Goal: Check status: Check status

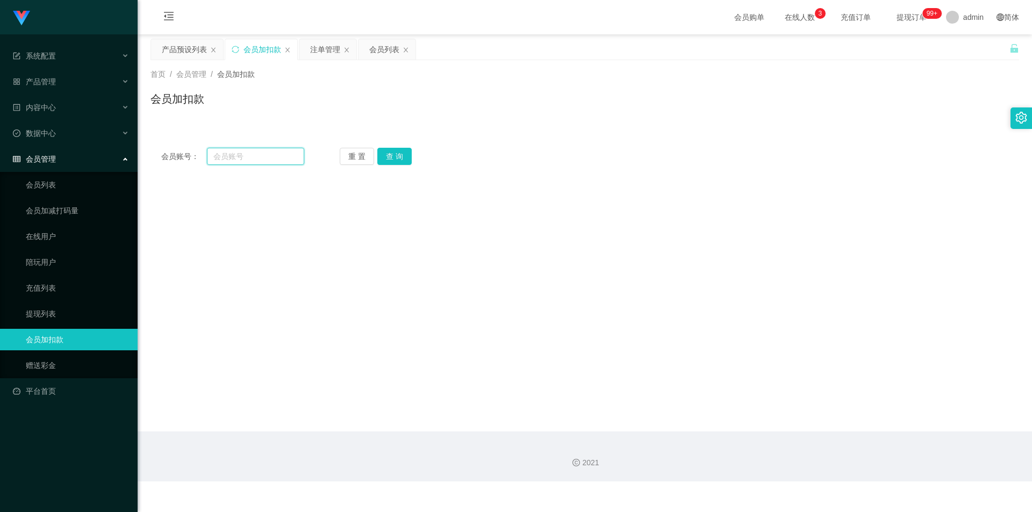
click at [257, 161] on input "text" at bounding box center [255, 156] width 97 height 17
click at [245, 155] on input "text" at bounding box center [255, 156] width 97 height 17
paste input "91513597"
type input "91513597"
click at [396, 154] on button "查 询" at bounding box center [394, 156] width 34 height 17
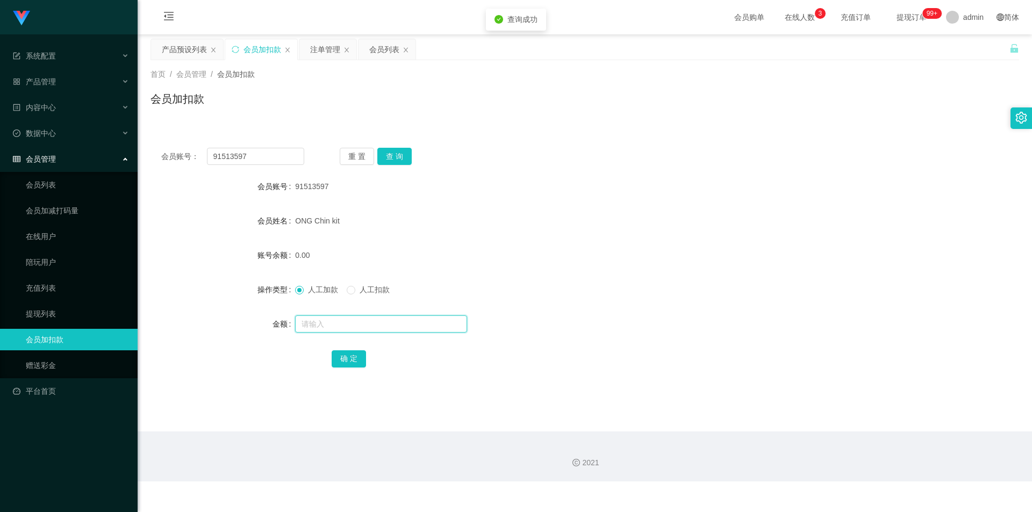
click at [311, 320] on input "text" at bounding box center [381, 323] width 172 height 17
type input "16"
click at [349, 361] on button "确 定" at bounding box center [349, 358] width 34 height 17
drag, startPoint x: 768, startPoint y: 250, endPoint x: 778, endPoint y: 247, distance: 10.7
click at [768, 250] on div "16.00" at bounding box center [548, 254] width 507 height 21
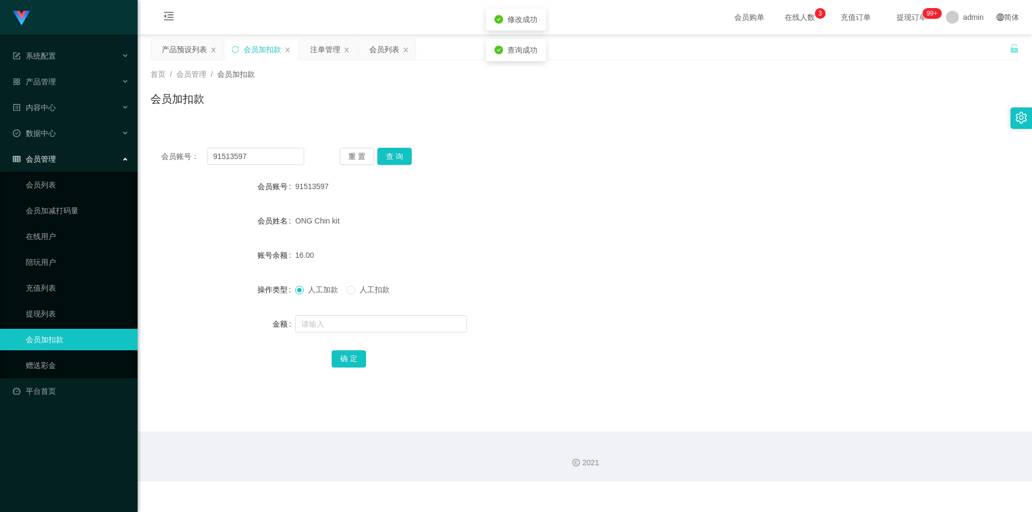
click at [874, 146] on div "会员账号： 91513597 重 置 查 询 会员账号 91513597 会员姓名 ONG Chin kit 账号余额 16.00 操作类型 人工加款 人工扣…" at bounding box center [584, 265] width 868 height 256
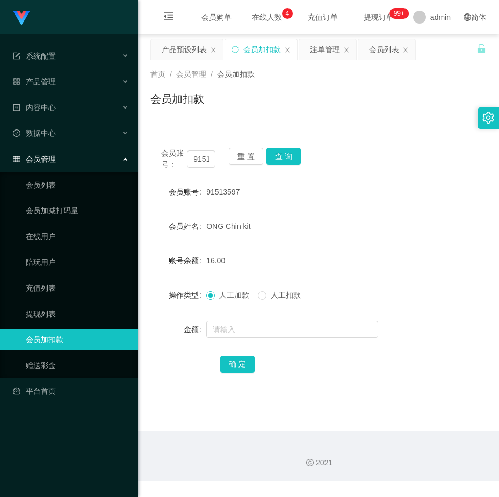
click at [398, 269] on div "16.00" at bounding box center [304, 260] width 196 height 21
click at [408, 301] on div "操作类型 人工加款 人工扣款" at bounding box center [318, 294] width 336 height 21
click at [411, 238] on form "会员账号 91513597 会员姓名 ONG Chin kit 账号余额 16.00 操作类型 人工加款 人工扣款 金额 确 定" at bounding box center [318, 277] width 336 height 193
click at [312, 308] on form "会员账号 91513597 会员姓名 ONG Chin kit 账号余额 16.00 操作类型 人工加款 人工扣款 金额 确 定" at bounding box center [318, 277] width 336 height 193
click at [398, 284] on div "人工加款 人工扣款" at bounding box center [304, 294] width 196 height 21
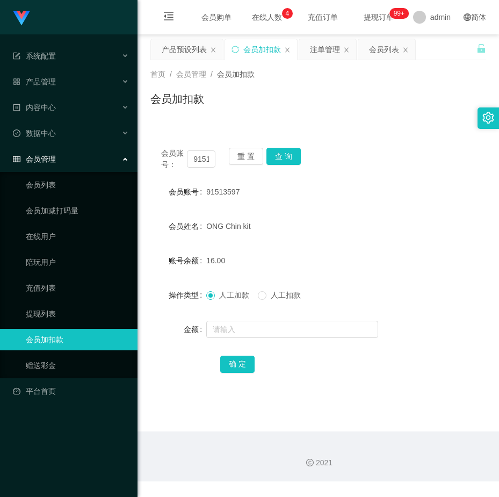
drag, startPoint x: 352, startPoint y: 289, endPoint x: 345, endPoint y: 288, distance: 7.1
click at [352, 289] on div "人工加款 人工扣款" at bounding box center [304, 294] width 196 height 21
click at [199, 159] on input "91513597" at bounding box center [201, 158] width 28 height 17
click at [277, 153] on button "查 询" at bounding box center [284, 156] width 34 height 17
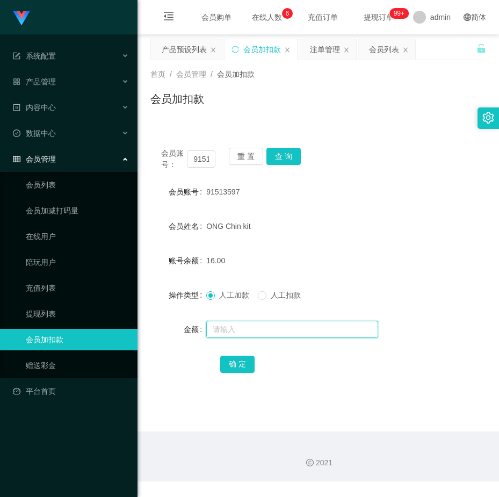
click at [232, 329] on input "text" at bounding box center [292, 329] width 172 height 17
type input "8"
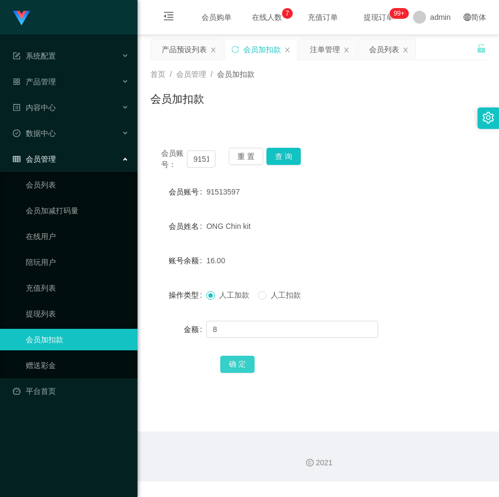
click at [246, 362] on button "确 定" at bounding box center [237, 364] width 34 height 17
click at [163, 143] on div "会员账号： 91513597 重 置 查 询 会员账号 91513597 会员姓名 ONG Chin kit 账号余额 24.00 操作类型 人工加款 人工扣…" at bounding box center [318, 267] width 336 height 261
click at [350, 270] on div "24.00" at bounding box center [304, 260] width 196 height 21
click at [409, 113] on div "会员加扣款" at bounding box center [318, 103] width 336 height 25
click at [338, 276] on form "会员账号 91513597 会员姓名 ONG Chin kit 账号余额 24.00 操作类型 人工加款 人工扣款 金额 确 定" at bounding box center [318, 277] width 336 height 193
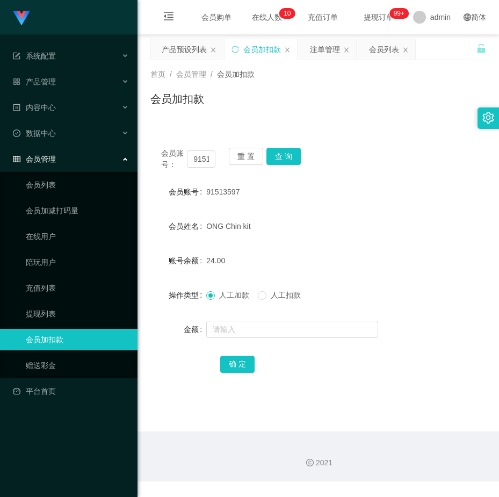
click at [370, 284] on div "人工加款 人工扣款" at bounding box center [304, 294] width 196 height 21
click at [197, 153] on input "91513597" at bounding box center [201, 158] width 28 height 17
click at [276, 158] on button "查 询" at bounding box center [284, 156] width 34 height 17
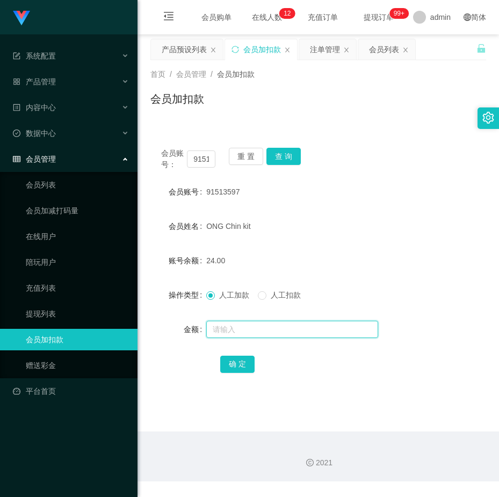
click at [246, 326] on input "text" at bounding box center [292, 329] width 172 height 17
type input "8"
click at [227, 361] on button "确 定" at bounding box center [237, 364] width 34 height 17
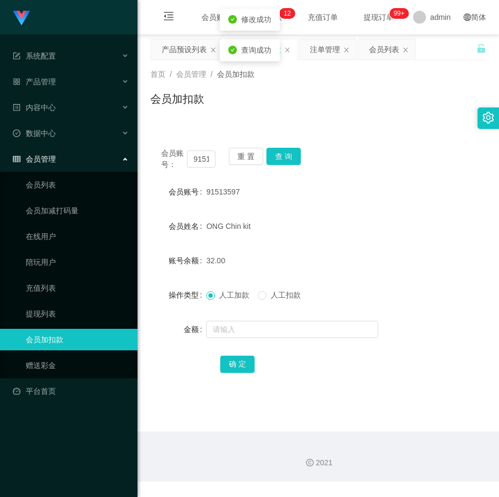
click at [390, 211] on form "会员账号 91513597 会员姓名 ONG Chin kit 账号余额 32.00 操作类型 人工加款 人工扣款 金额 确 定" at bounding box center [318, 277] width 336 height 193
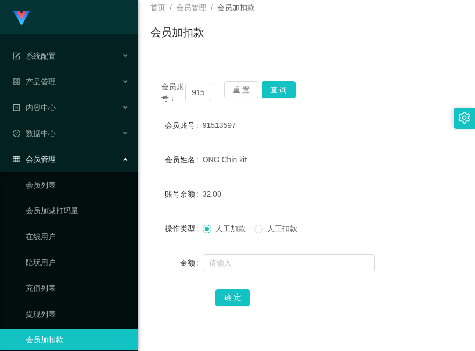
scroll to position [41, 0]
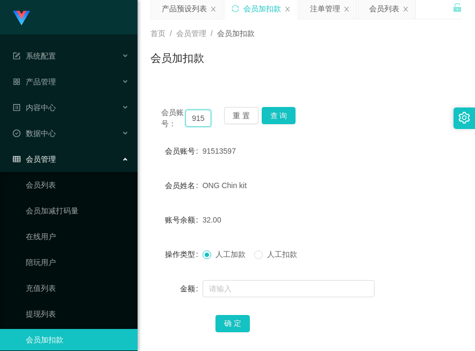
click at [198, 112] on input "91513597" at bounding box center [198, 118] width 26 height 17
paste input "fei1234"
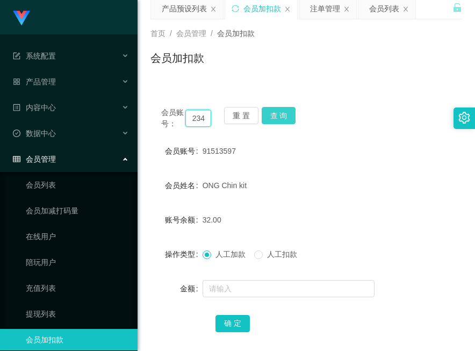
type input "fei1234"
click at [280, 113] on button "查 询" at bounding box center [279, 115] width 34 height 17
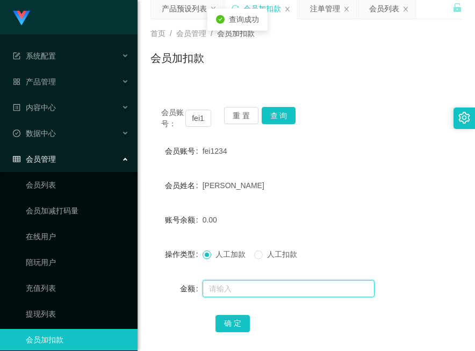
click at [233, 291] on input "text" at bounding box center [289, 288] width 172 height 17
type input "8"
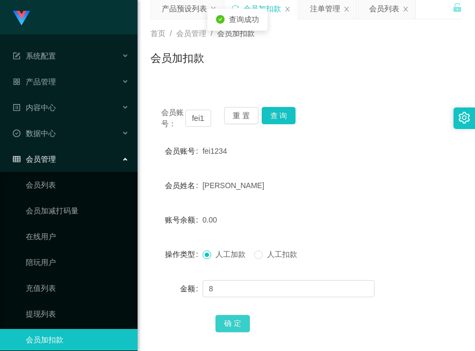
click at [227, 324] on button "确 定" at bounding box center [232, 323] width 34 height 17
click at [407, 314] on div "确 定" at bounding box center [306, 322] width 312 height 21
click at [406, 137] on div "会员账号： fei1234 重 置 查 询 会员账号 fei1234 会员姓名 chong weng fei 账号余额 8.00 操作类型 人工加款 人工扣款…" at bounding box center [306, 226] width 312 height 261
click at [192, 107] on div "会员账号： fei1234" at bounding box center [186, 118] width 50 height 23
click at [308, 148] on div "fei1234" at bounding box center [294, 150] width 182 height 21
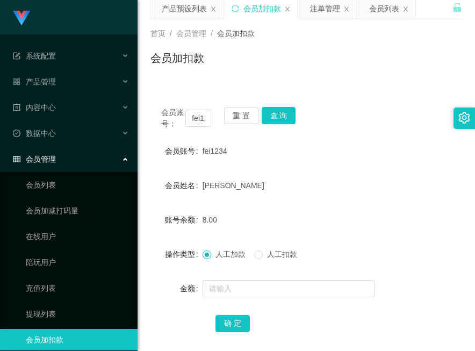
click at [278, 210] on div "8.00" at bounding box center [294, 219] width 182 height 21
click at [194, 118] on input "fei1234" at bounding box center [198, 118] width 26 height 17
paste input "91513597"
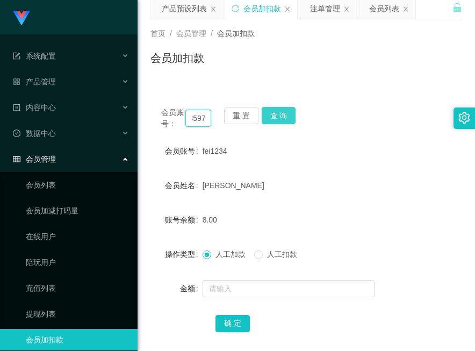
type input "91513597"
click at [276, 115] on button "查 询" at bounding box center [279, 115] width 34 height 17
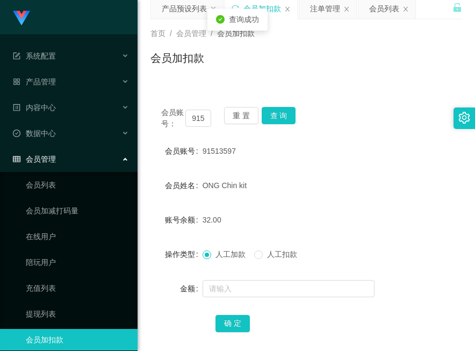
click at [325, 115] on div "会员账号： 91513597 重 置 查 询" at bounding box center [306, 118] width 312 height 23
click at [372, 323] on div "确 定" at bounding box center [306, 322] width 182 height 21
click at [388, 219] on div "账号余额 32.00" at bounding box center [306, 219] width 312 height 21
click at [375, 336] on div "会员账号： 91513597 重 置 查 询 会员账号 91513597 会员姓名 ONG Chin kit 账号余额 32.00 操作类型 人工加款 人工扣…" at bounding box center [306, 226] width 312 height 261
click at [377, 218] on div "32.00" at bounding box center [294, 219] width 182 height 21
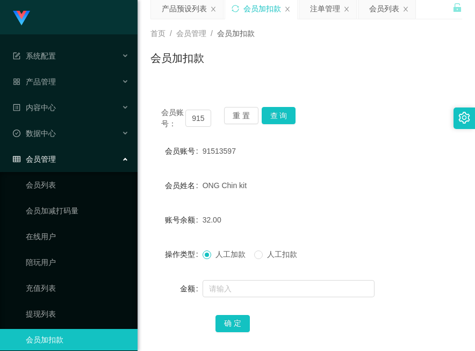
click at [329, 319] on div "确 定" at bounding box center [306, 322] width 182 height 21
click at [197, 110] on input "91513597" at bounding box center [198, 118] width 26 height 17
click at [271, 119] on button "查 询" at bounding box center [279, 115] width 34 height 17
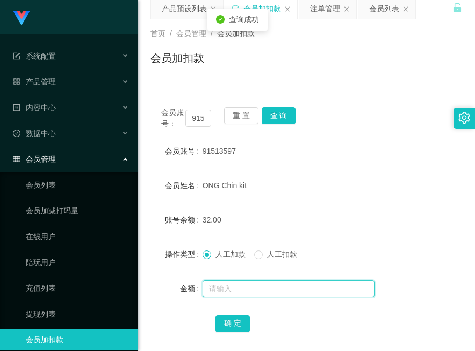
click at [222, 290] on input "text" at bounding box center [289, 288] width 172 height 17
type input "8"
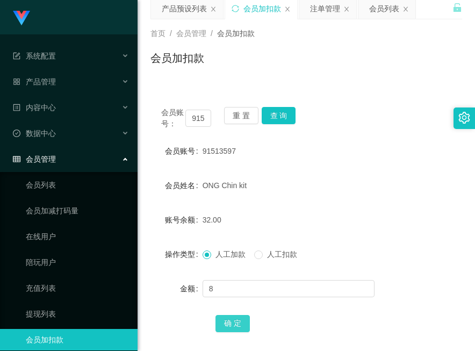
click at [230, 318] on button "确 定" at bounding box center [232, 323] width 34 height 17
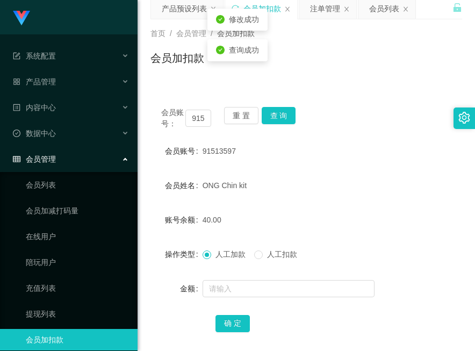
click at [325, 179] on div "ONG Chin kit" at bounding box center [294, 185] width 182 height 21
click at [366, 71] on div "会员加扣款" at bounding box center [306, 62] width 312 height 25
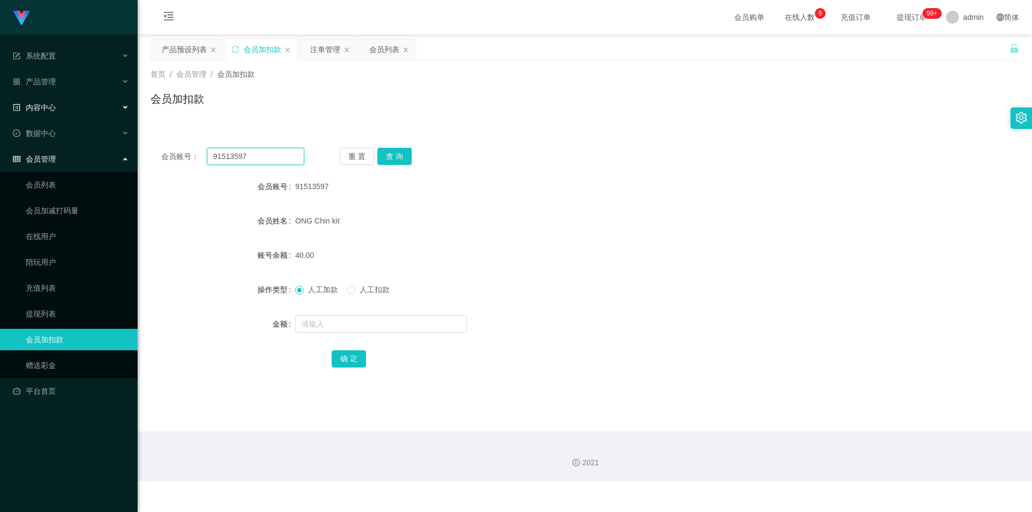
drag, startPoint x: 260, startPoint y: 153, endPoint x: 0, endPoint y: 107, distance: 263.4
click at [0, 107] on section "系统配置 产品管理 产品列表 产品预设列表 开奖记录 注单管理 即时注单 内容中心 站内信 公告列表 活动列表 数据中心 员工统计 团队统计 会员管理 会员列…" at bounding box center [516, 240] width 1032 height 481
paste input "86963370"
type input "86963370"
click at [387, 159] on button "查 询" at bounding box center [394, 156] width 34 height 17
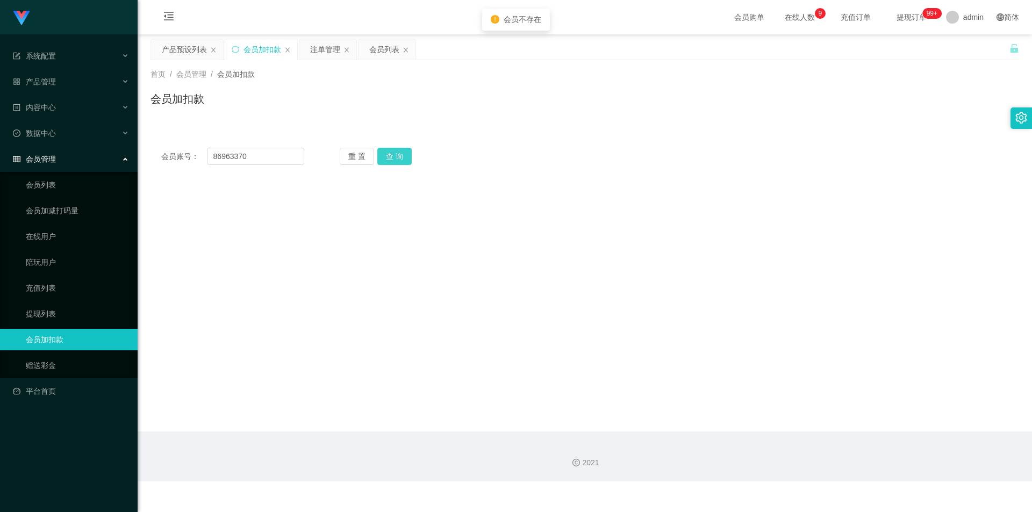
click at [387, 159] on button "查 询" at bounding box center [394, 156] width 34 height 17
click at [400, 97] on div "会员加扣款" at bounding box center [584, 103] width 868 height 25
click at [388, 54] on div "会员列表" at bounding box center [384, 49] width 30 height 20
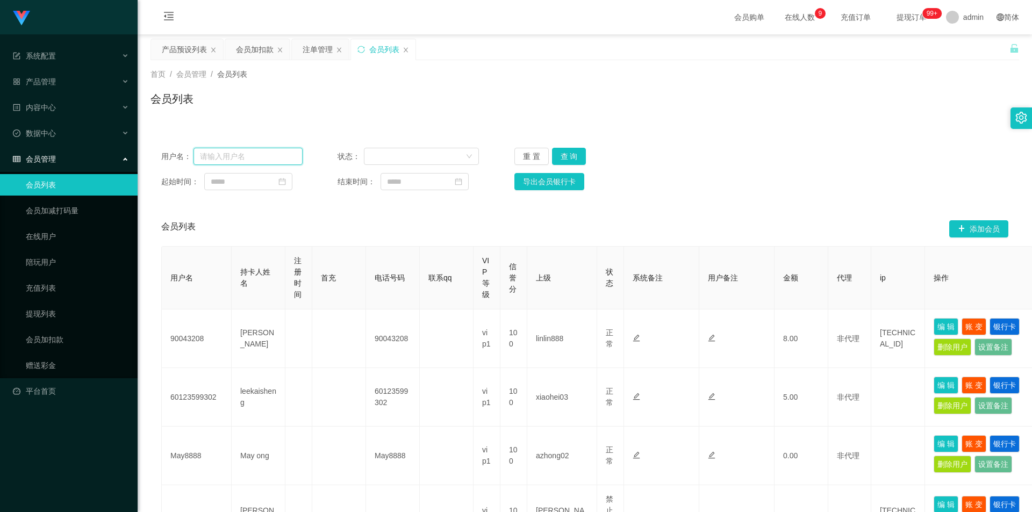
drag, startPoint x: 234, startPoint y: 152, endPoint x: 13, endPoint y: 148, distance: 220.9
click at [13, 148] on section "系统配置 产品管理 产品列表 产品预设列表 开奖记录 注单管理 即时注单 内容中心 站内信 公告列表 活动列表 数据中心 员工统计 团队统计 会员管理 会员列…" at bounding box center [516, 499] width 1032 height 999
paste input "86963370"
type input "86963370"
click at [559, 155] on button "查 询" at bounding box center [569, 156] width 34 height 17
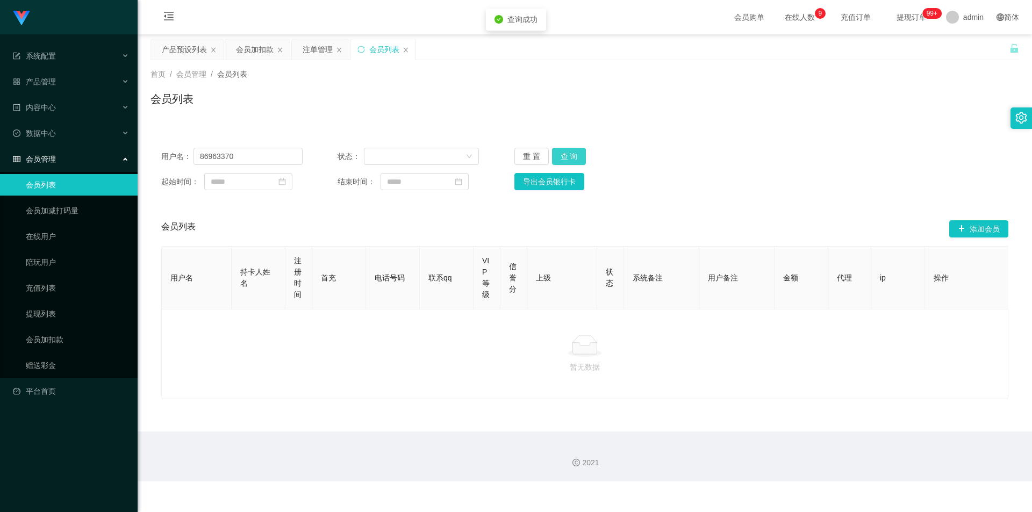
click at [559, 155] on button "查 询" at bounding box center [569, 156] width 34 height 17
click at [467, 118] on div "首页 / 会员管理 / 会员列表 / 会员列表" at bounding box center [585, 92] width 894 height 64
click at [250, 51] on div "会员加扣款" at bounding box center [255, 49] width 38 height 20
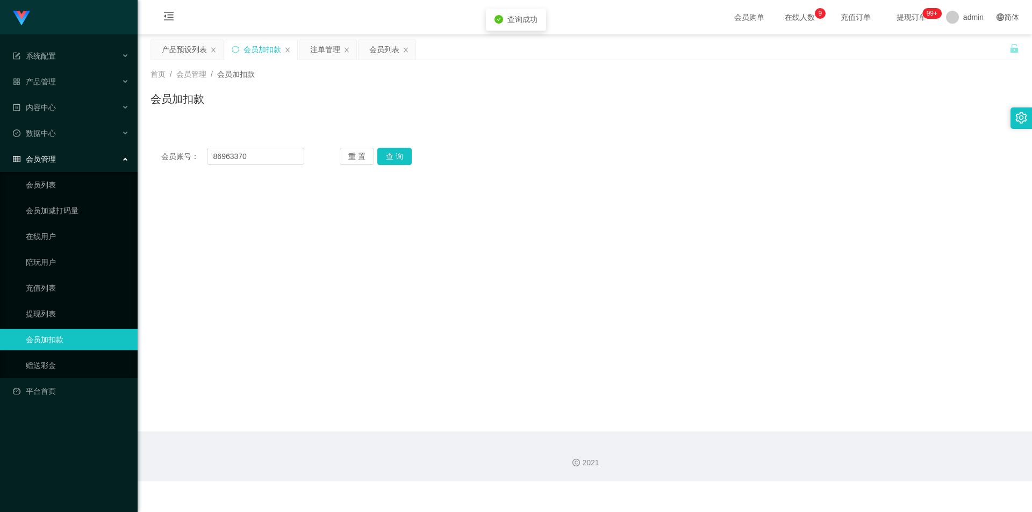
click at [796, 98] on div "会员加扣款" at bounding box center [584, 103] width 868 height 25
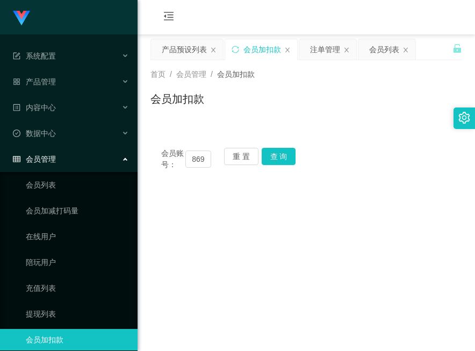
click at [344, 340] on main "关闭左侧 关闭右侧 关闭其它 刷新页面 产品预设列表 会员加扣款 注单管理 会员列表 首页 / 会员管理 / 会员加扣款 / 会员加扣款 会员账号： 8696…" at bounding box center [306, 232] width 337 height 397
click at [368, 231] on main "关闭左侧 关闭右侧 关闭其它 刷新页面 产品预设列表 会员加扣款 注单管理 会员列表 首页 / 会员管理 / 会员加扣款 / 会员加扣款 会员账号： 8696…" at bounding box center [306, 232] width 337 height 397
click at [192, 158] on input "86963370" at bounding box center [198, 158] width 26 height 17
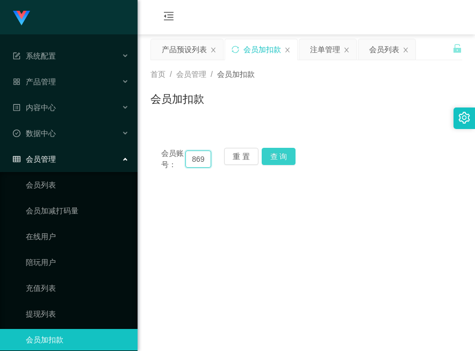
paste input "fei1234"
type input "fei1234"
click at [278, 158] on button "查 询" at bounding box center [279, 156] width 34 height 17
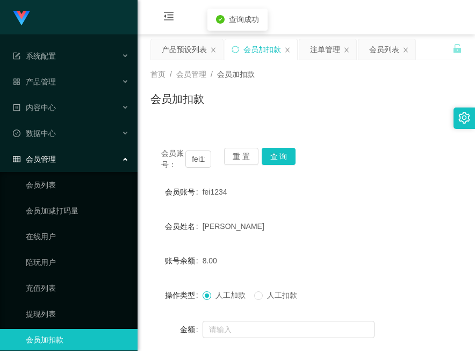
click at [304, 258] on div "8.00" at bounding box center [294, 260] width 182 height 21
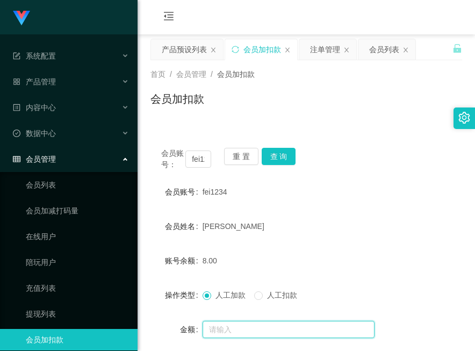
click at [212, 328] on input "text" at bounding box center [289, 329] width 172 height 17
type input "8"
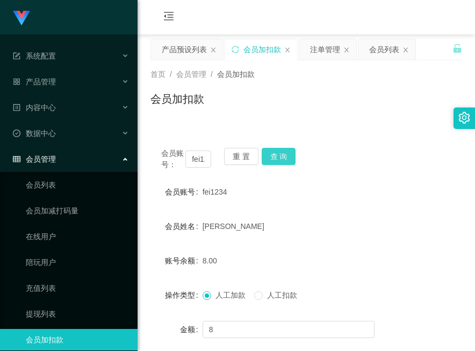
click at [281, 158] on button "查 询" at bounding box center [279, 156] width 34 height 17
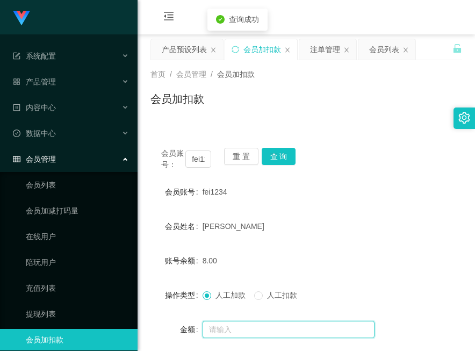
click at [218, 335] on input "text" at bounding box center [289, 329] width 172 height 17
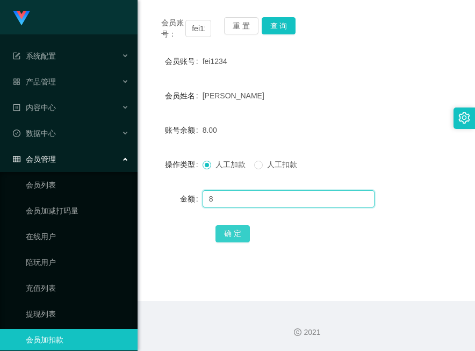
type input "8"
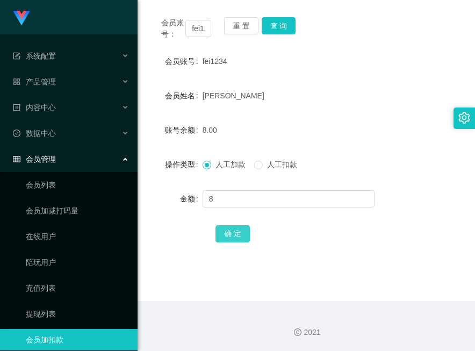
click at [236, 233] on button "确 定" at bounding box center [232, 233] width 34 height 17
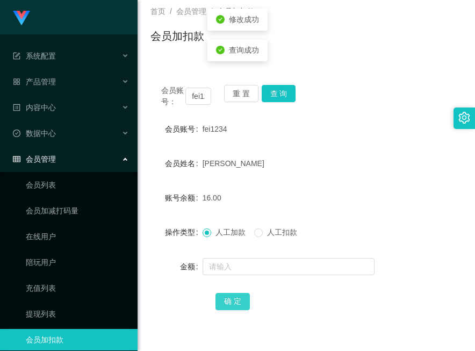
scroll to position [0, 0]
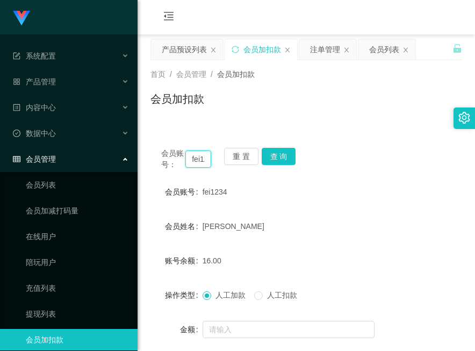
click at [204, 160] on input "fei1234" at bounding box center [198, 158] width 26 height 17
paste input "91513597"
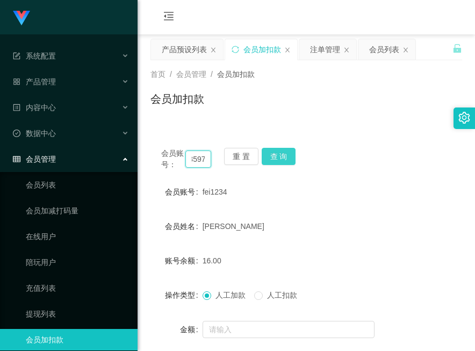
type input "91513597"
click at [281, 152] on button "查 询" at bounding box center [279, 156] width 34 height 17
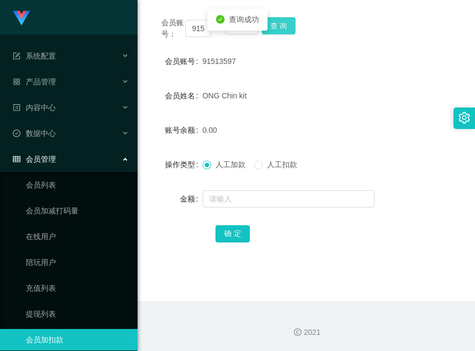
scroll to position [41, 0]
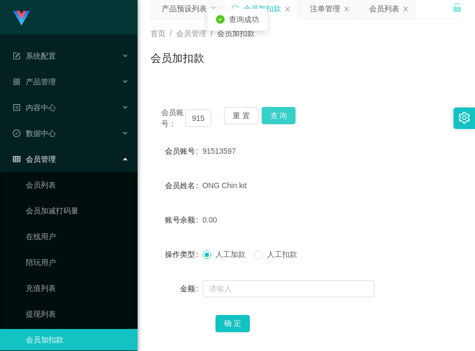
click at [277, 118] on button "查 询" at bounding box center [279, 115] width 34 height 17
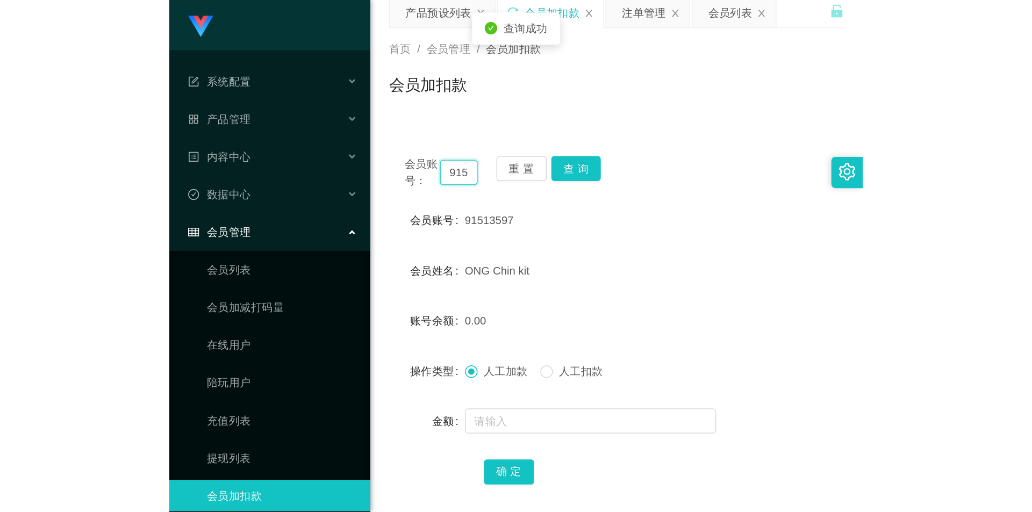
scroll to position [0, 0]
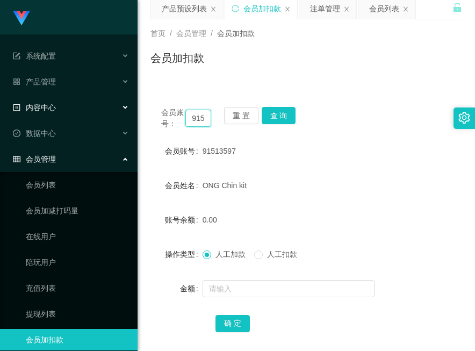
drag, startPoint x: 207, startPoint y: 117, endPoint x: 2, endPoint y: 108, distance: 204.9
click at [2, 108] on section "系统配置 产品管理 产品列表 产品预设列表 开奖记录 注单管理 即时注单 内容中心 站内信 公告列表 活动列表 数据中心 员工统计 团队统计 会员管理 会员列…" at bounding box center [237, 199] width 475 height 481
click at [199, 118] on input "91513597" at bounding box center [198, 118] width 26 height 17
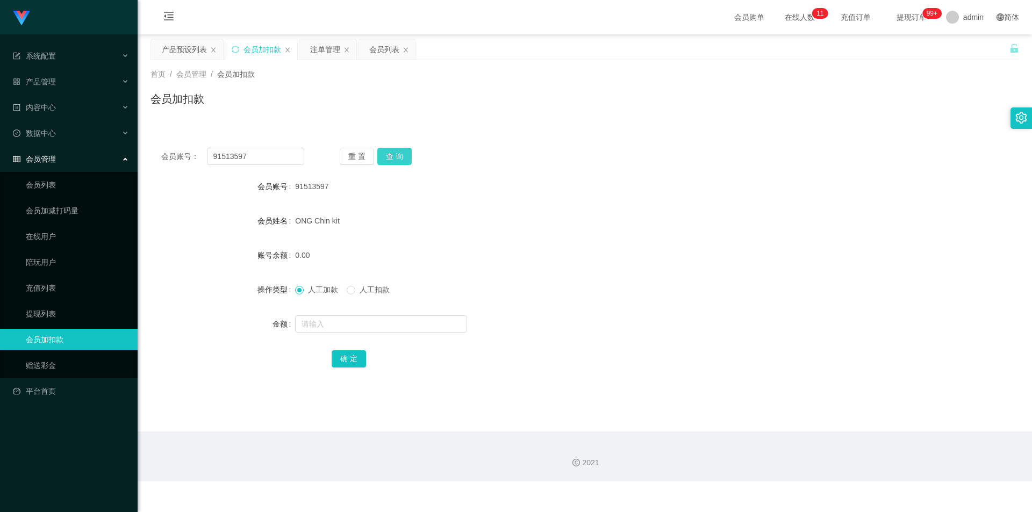
click at [400, 152] on button "查 询" at bounding box center [394, 156] width 34 height 17
click at [294, 121] on div "首页 / 会员管理 / 会员加扣款 / 会员加扣款" at bounding box center [585, 92] width 894 height 64
click at [74, 308] on link "提现列表" at bounding box center [77, 313] width 103 height 21
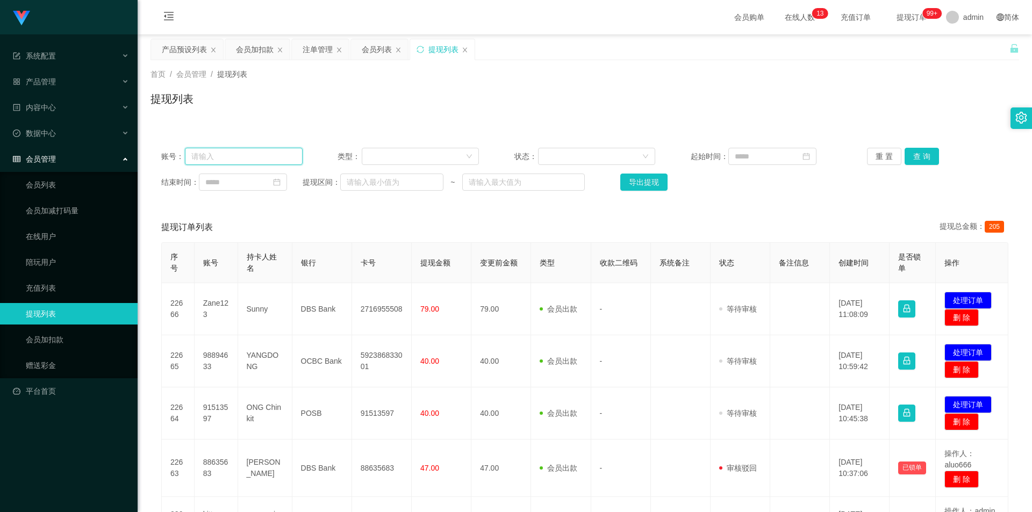
click at [213, 159] on input "text" at bounding box center [244, 156] width 118 height 17
paste input "91513597"
type input "91513597"
click at [916, 153] on button "查 询" at bounding box center [921, 156] width 34 height 17
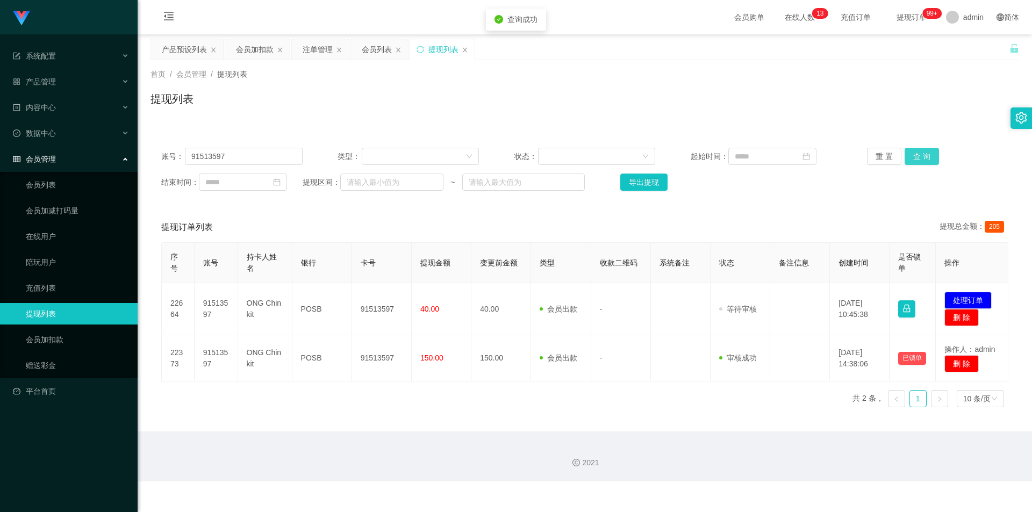
click at [916, 153] on button "查 询" at bounding box center [921, 156] width 34 height 17
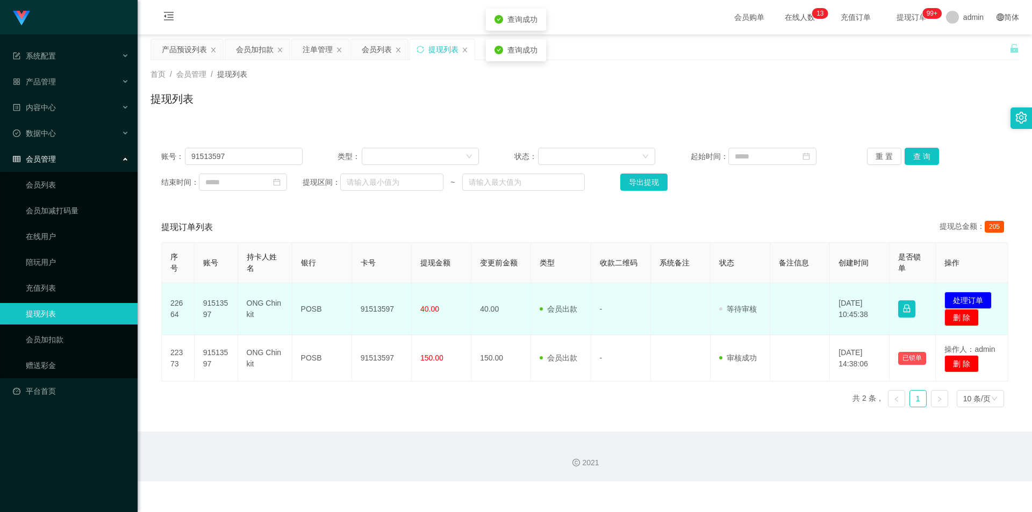
click at [377, 304] on td "91513597" at bounding box center [382, 309] width 60 height 52
click at [371, 312] on td "91513597" at bounding box center [382, 309] width 60 height 52
copy td "91513597"
click at [977, 300] on button "处理订单" at bounding box center [967, 300] width 47 height 17
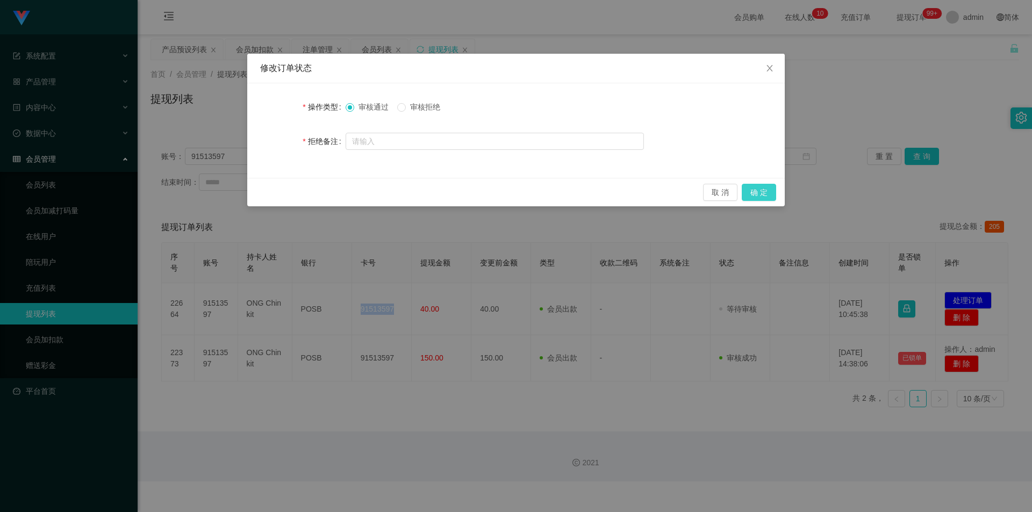
click at [768, 189] on button "确 定" at bounding box center [759, 192] width 34 height 17
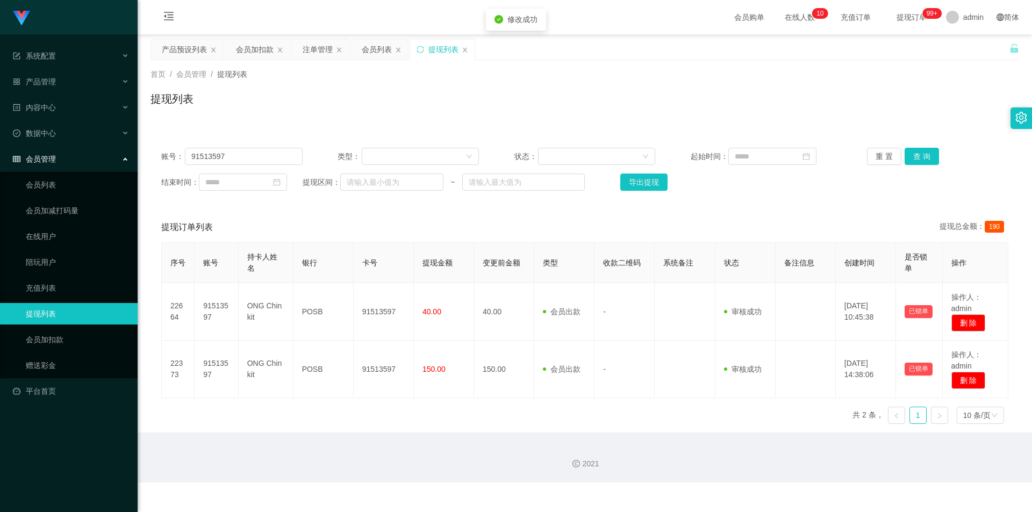
click at [869, 128] on div "账号： 91513597 类型： 状态： 起始时间： 重 置 查 询 结束时间： 提现区间： ~ 导出提现 提现订单列表 提现总金额： 190 序号 账号 持…" at bounding box center [584, 278] width 868 height 308
drag, startPoint x: 625, startPoint y: 50, endPoint x: 813, endPoint y: 6, distance: 192.5
click at [626, 50] on div "产品预设列表 会员加扣款 注单管理 会员列表 提现列表" at bounding box center [579, 57] width 859 height 37
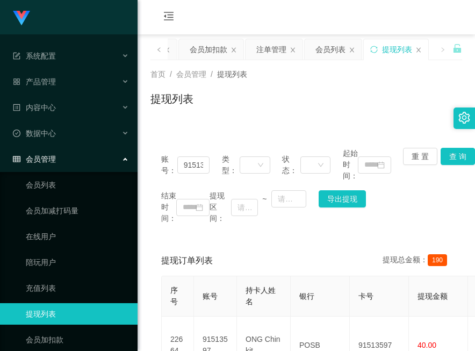
click at [343, 23] on div "会员购单 在线人数 0 1 2 3 4 5 6 7 8 9 0 1 2 3 4 5 6 7 8 9 0 1 2 3 4 5 6 7 8 9 0 1 2 3 4…" at bounding box center [306, 17] width 337 height 35
click at [80, 28] on div at bounding box center [69, 17] width 138 height 34
click at [312, 101] on div "提现列表" at bounding box center [306, 103] width 312 height 25
click at [359, 81] on div "首页 / 会员管理 / 提现列表 / 提现列表" at bounding box center [306, 92] width 312 height 47
click at [383, 20] on div "会员购单 在线人数 0 1 2 3 4 5 6 7 8 9 0 1 2 3 4 5 6 7 8 9 0 1 2 3 4 5 6 7 8 9 0 1 2 3 4…" at bounding box center [306, 17] width 337 height 35
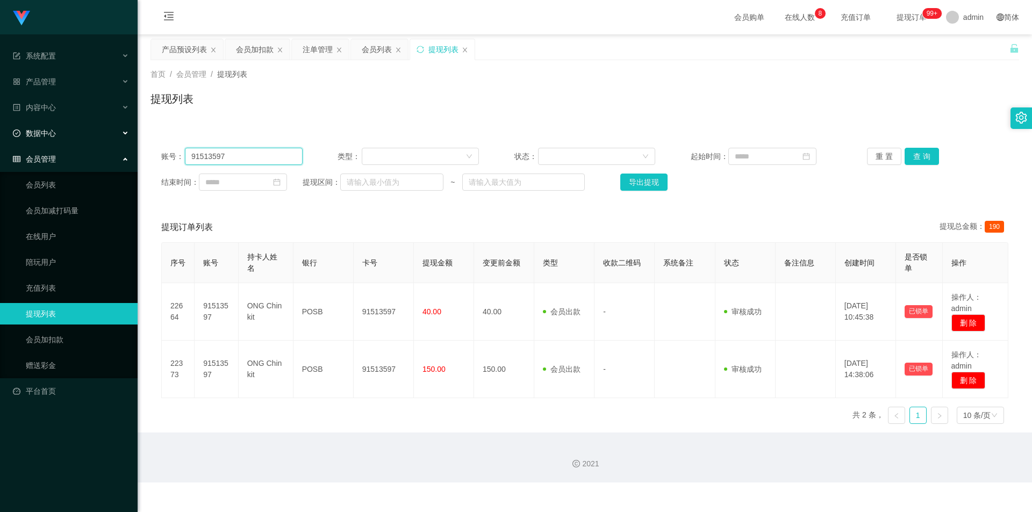
drag, startPoint x: 243, startPoint y: 162, endPoint x: 0, endPoint y: 133, distance: 245.1
click at [0, 133] on section "系统配置 产品管理 产品列表 产品预设列表 开奖记录 注单管理 即时注单 内容中心 站内信 公告列表 活动列表 数据中心 员工统计 团队统计 会员管理 会员列…" at bounding box center [516, 241] width 1032 height 483
click at [245, 51] on div "会员加扣款" at bounding box center [255, 49] width 38 height 20
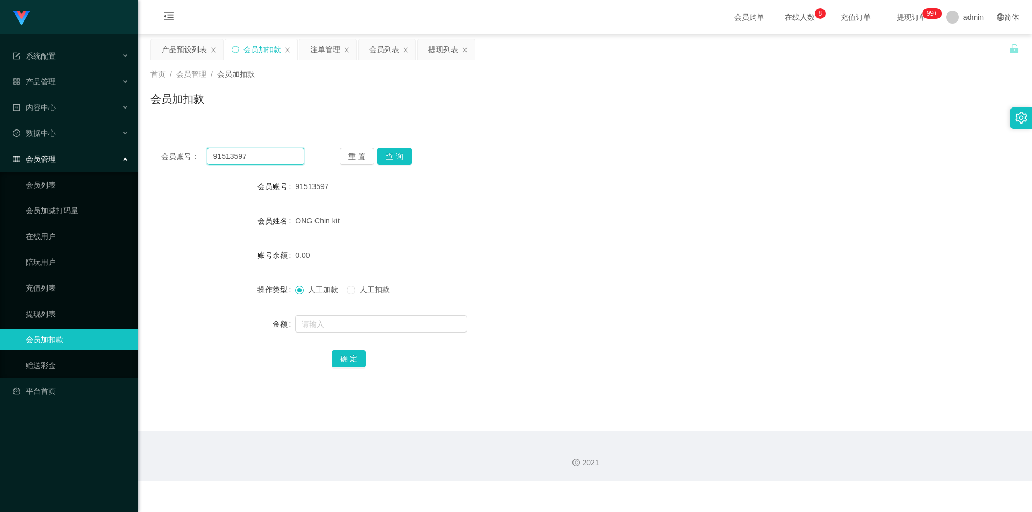
drag, startPoint x: 0, startPoint y: 164, endPoint x: 0, endPoint y: 156, distance: 8.1
click at [0, 156] on section "系统配置 产品管理 产品列表 产品预设列表 开奖记录 注单管理 即时注单 内容中心 站内信 公告列表 活动列表 数据中心 员工统计 团队统计 会员管理 会员列…" at bounding box center [516, 240] width 1032 height 481
paste input "Eden0211"
click at [397, 157] on button "查 询" at bounding box center [394, 156] width 34 height 17
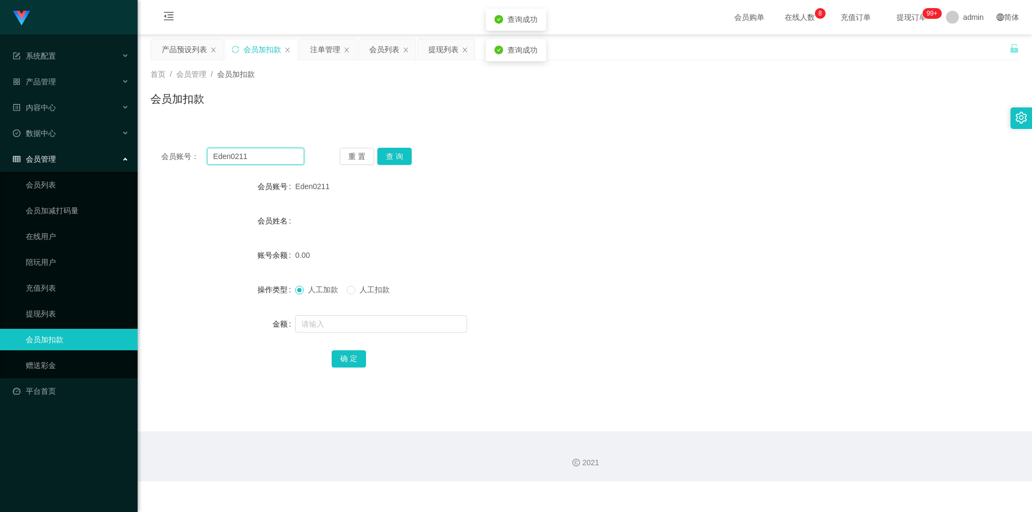
click at [269, 156] on input "Eden0211" at bounding box center [255, 156] width 97 height 17
type input "Eden"
click at [384, 157] on button "查 询" at bounding box center [394, 156] width 34 height 17
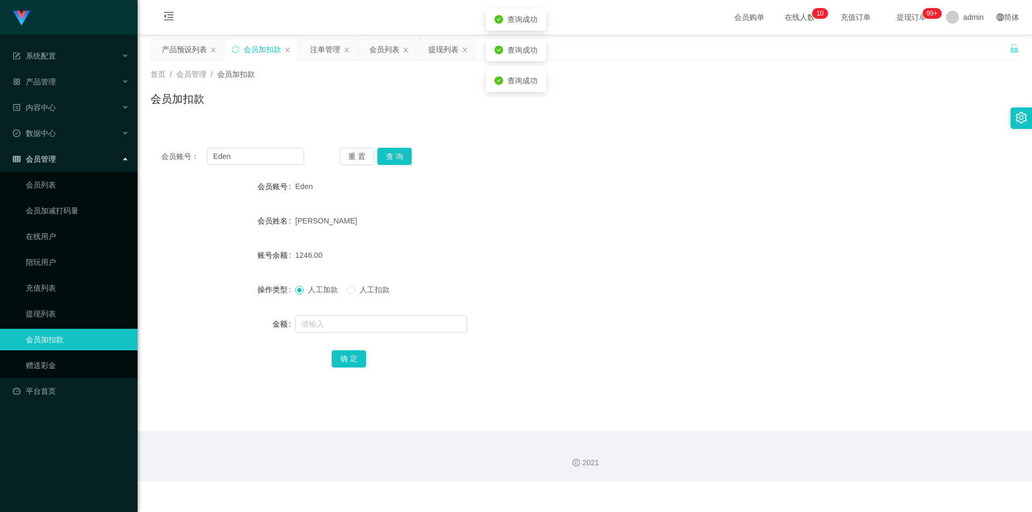
click at [335, 109] on div "会员加扣款" at bounding box center [584, 103] width 868 height 25
click at [380, 47] on div "会员列表" at bounding box center [384, 49] width 30 height 20
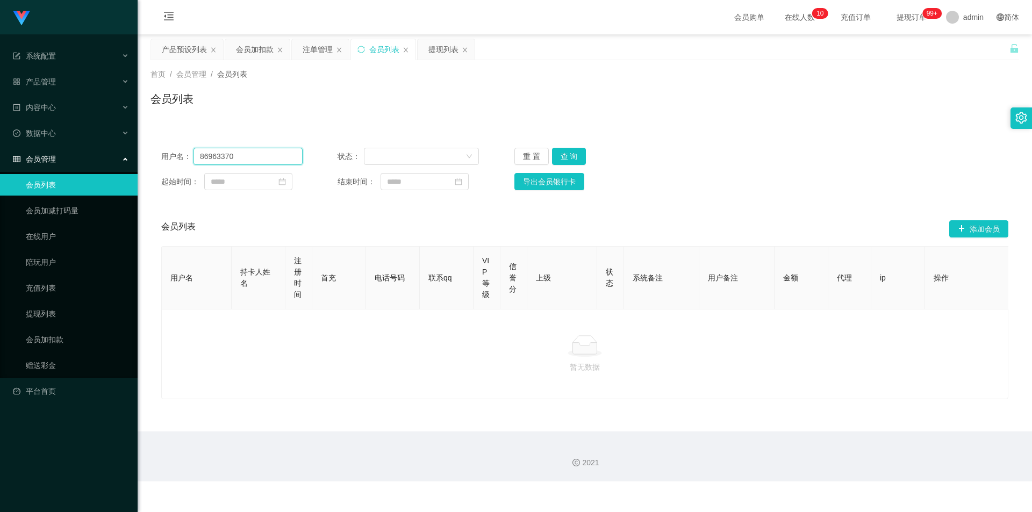
drag, startPoint x: 275, startPoint y: 154, endPoint x: 9, endPoint y: 149, distance: 266.0
click at [0, 149] on section "系统配置 产品管理 产品列表 产品预设列表 开奖记录 注单管理 即时注单 内容中心 站内信 公告列表 活动列表 数据中心 员工统计 团队统计 会员管理 会员列…" at bounding box center [516, 240] width 1032 height 481
paste input "Eden0211"
click at [573, 156] on button "查 询" at bounding box center [569, 156] width 34 height 17
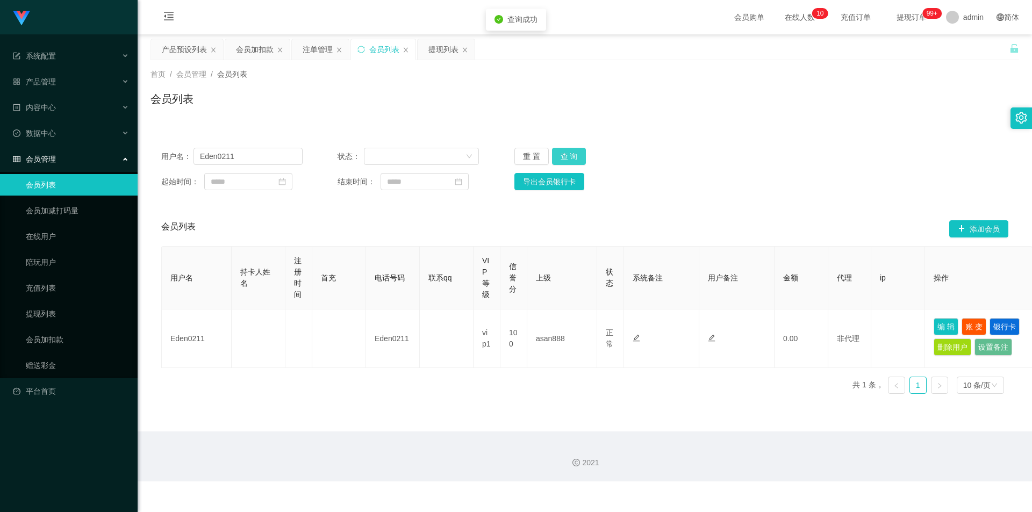
click at [573, 156] on button "查 询" at bounding box center [569, 156] width 34 height 17
click at [722, 154] on div "用户名： Eden0211 状态： 重 置 查 询" at bounding box center [584, 156] width 847 height 17
drag, startPoint x: 251, startPoint y: 155, endPoint x: 0, endPoint y: 148, distance: 251.6
click at [0, 148] on section "系统配置 产品管理 产品列表 产品预设列表 开奖记录 注单管理 即时注单 内容中心 站内信 公告列表 活动列表 数据中心 员工统计 团队统计 会员管理 会员列…" at bounding box center [516, 240] width 1032 height 481
paste input "8516"
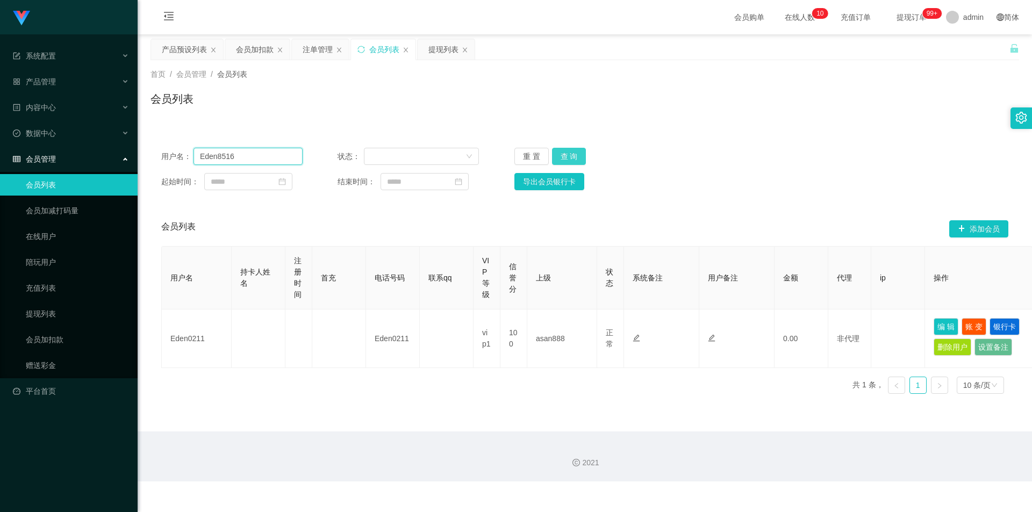
type input "Eden8516"
click at [577, 155] on button "查 询" at bounding box center [569, 156] width 34 height 17
click at [789, 154] on div "用户名： Eden8516 状态： 重 置 查 询" at bounding box center [584, 156] width 847 height 17
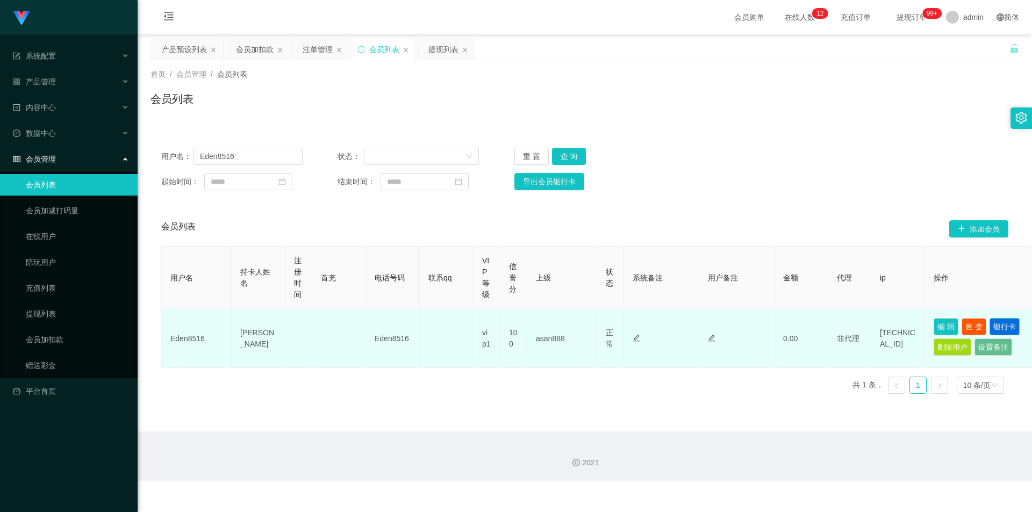
click at [1008, 326] on button "银行卡" at bounding box center [1004, 326] width 30 height 17
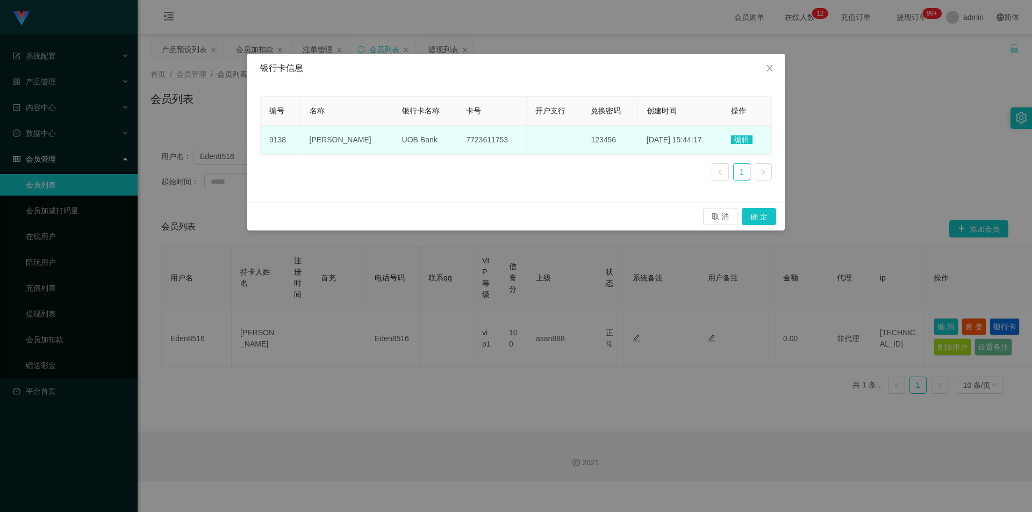
click at [466, 142] on span "7723611753" at bounding box center [487, 139] width 42 height 9
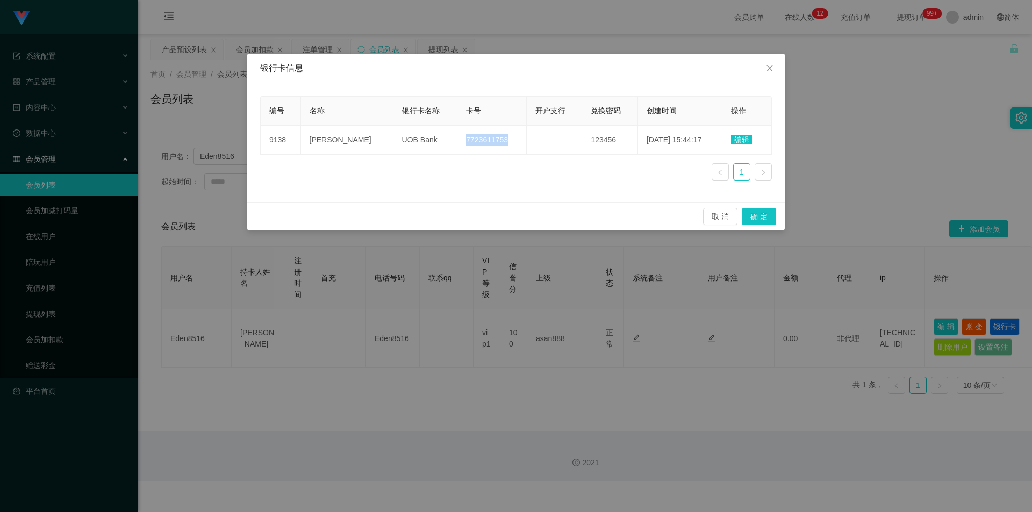
copy span "7723611753"
drag, startPoint x: 982, startPoint y: 128, endPoint x: 976, endPoint y: 117, distance: 13.5
click at [982, 128] on div "银行卡信息 编号 名称 银行卡名称 卡号 开户支行 兑换密码 创建时间 操作 9138 Eden Mok UOB Bank 7723611753 123456…" at bounding box center [516, 256] width 1032 height 512
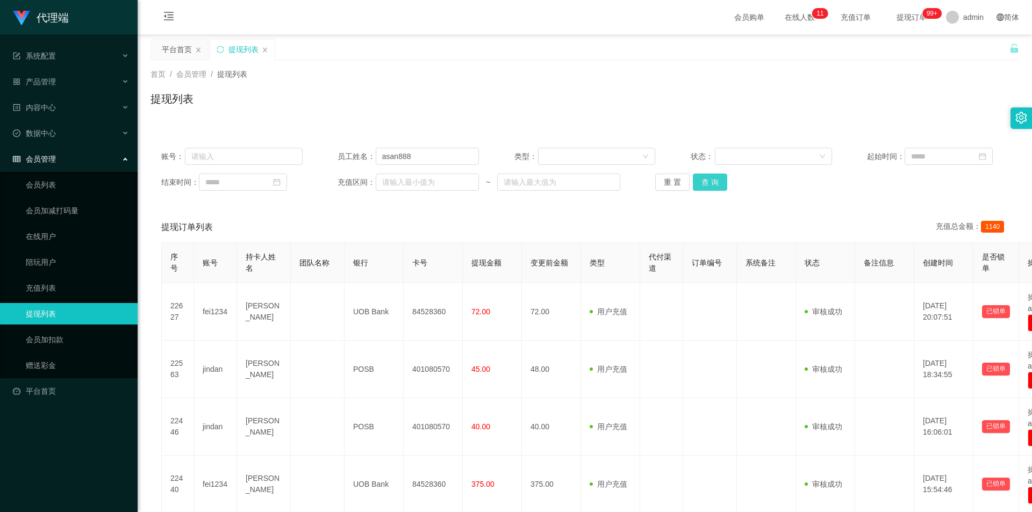
click at [710, 184] on button "查 询" at bounding box center [710, 182] width 34 height 17
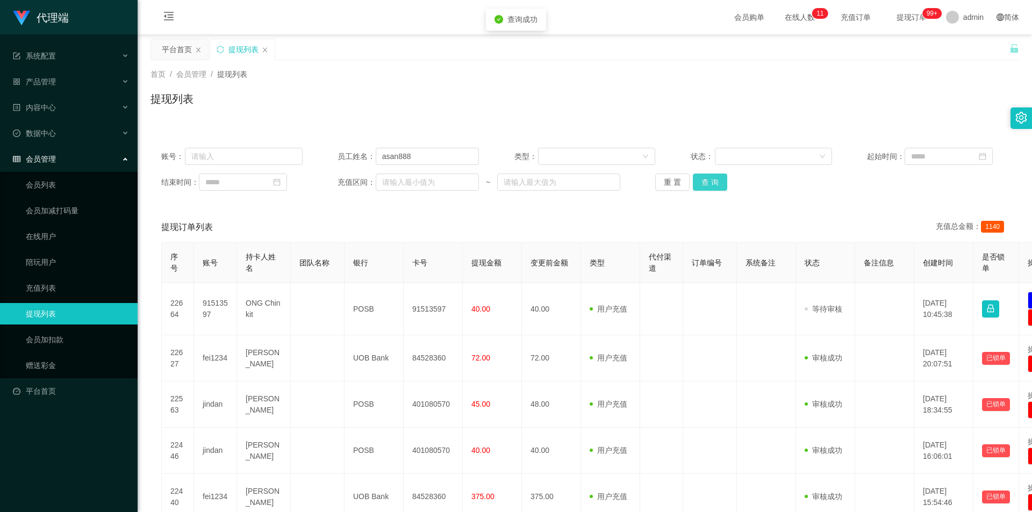
click at [710, 184] on button "查 询" at bounding box center [710, 182] width 34 height 17
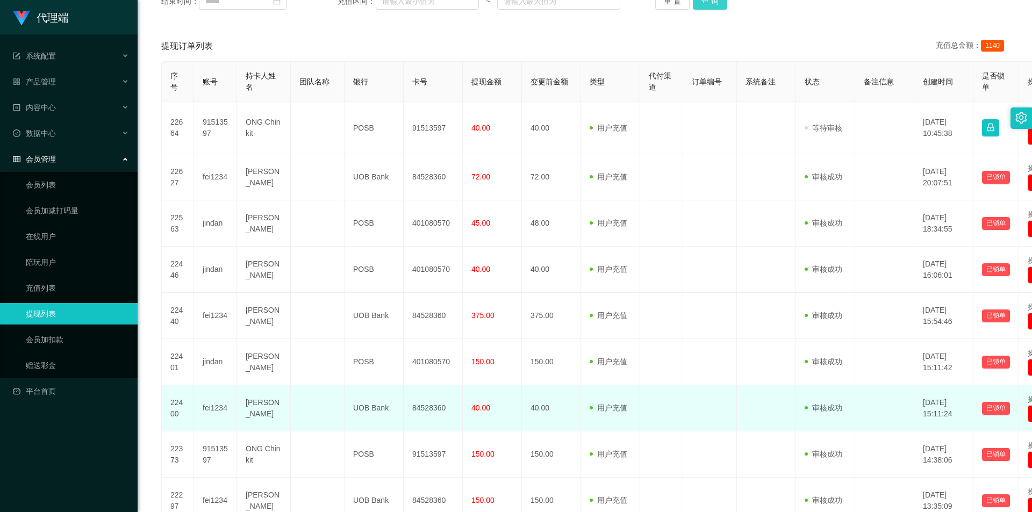
scroll to position [145, 0]
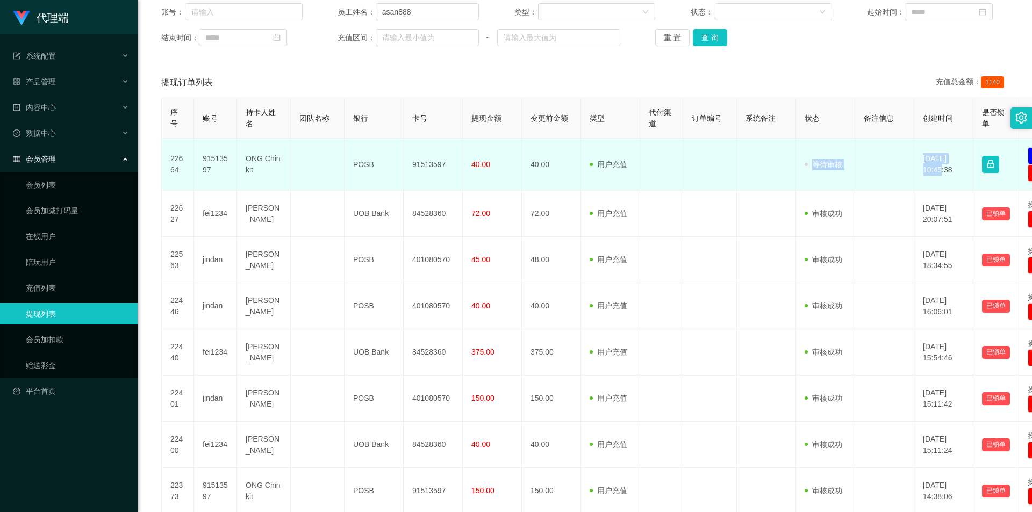
drag, startPoint x: 916, startPoint y: 168, endPoint x: 758, endPoint y: 176, distance: 158.7
click at [758, 176] on tr "22664 91513597 ONG Chin kit POSB 91513597 40.00 40.00 用户充值 人工扣款 审核驳回 审核成功 等待审核 …" at bounding box center [626, 165] width 929 height 52
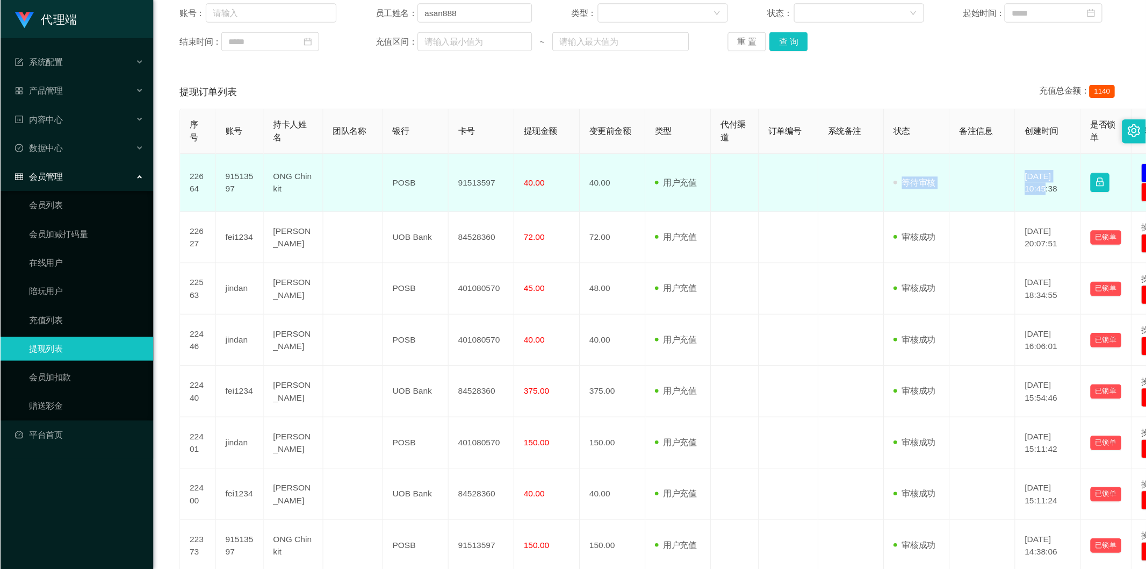
scroll to position [0, 0]
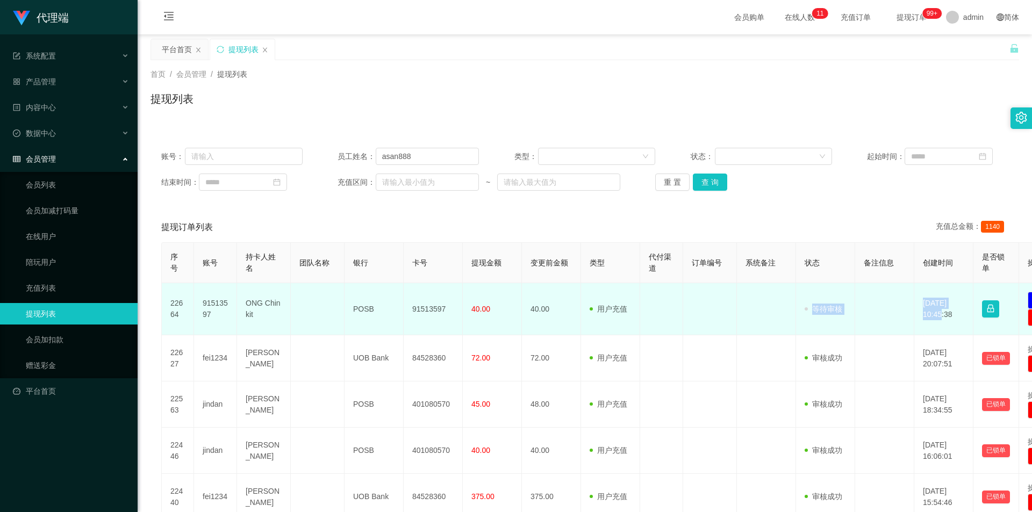
click at [774, 306] on td at bounding box center [766, 309] width 59 height 52
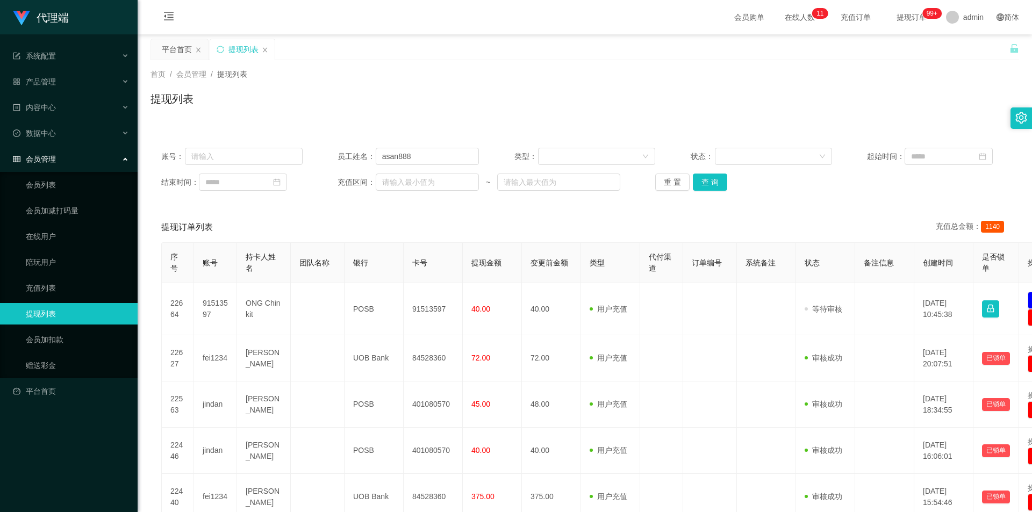
click at [371, 102] on div "提现列表" at bounding box center [584, 103] width 868 height 25
click at [713, 184] on button "查 询" at bounding box center [710, 182] width 34 height 17
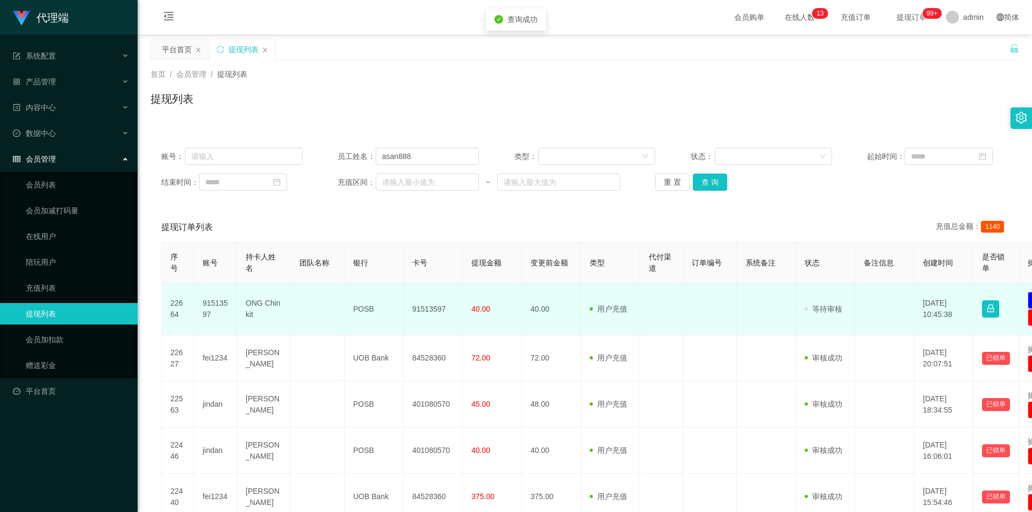
click at [426, 307] on td "91513597" at bounding box center [433, 309] width 59 height 52
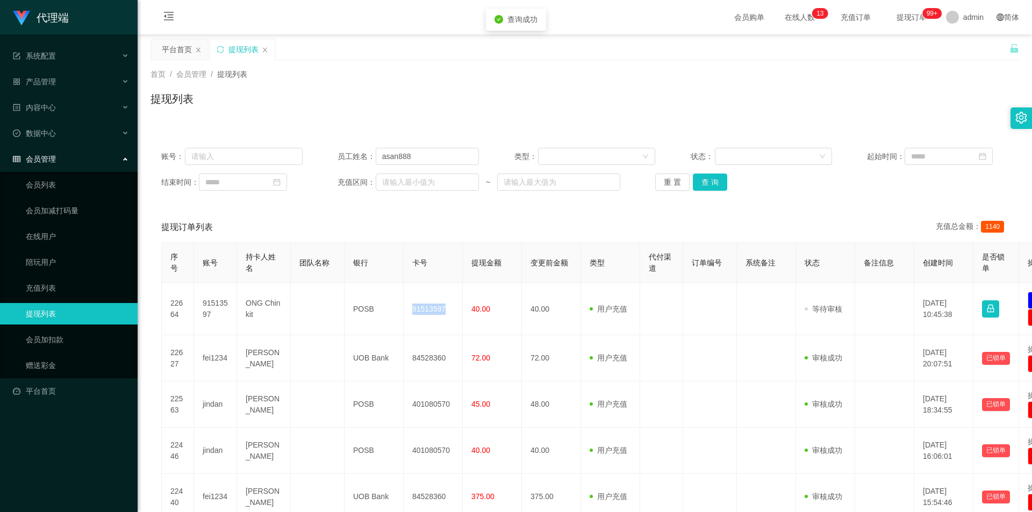
copy td "91513597"
click at [395, 107] on div "提现列表" at bounding box center [584, 103] width 868 height 25
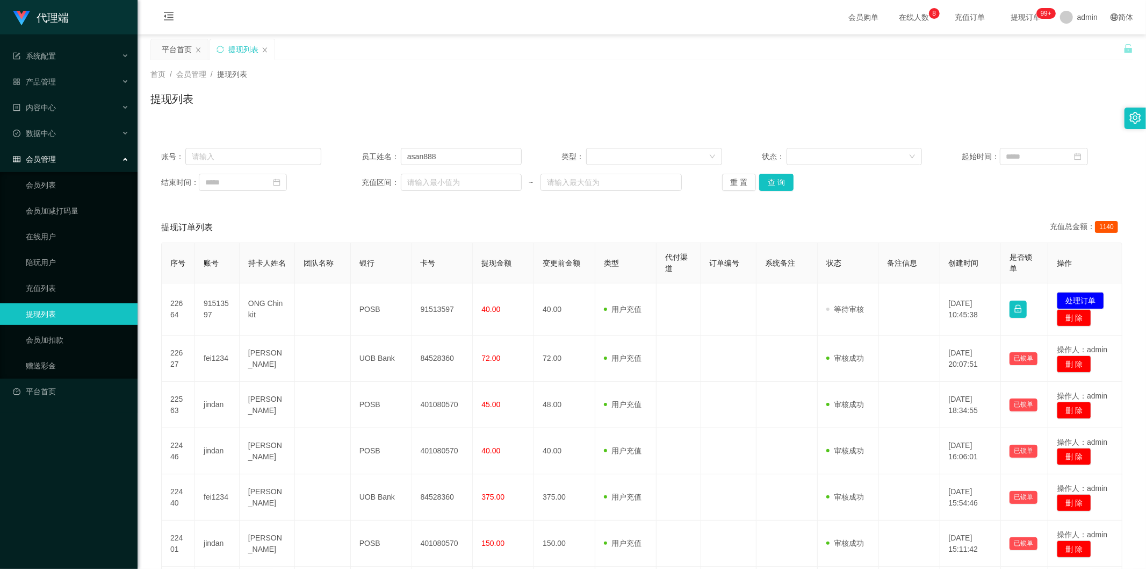
click at [866, 117] on div "首页 / 会员管理 / 提现列表 / 提现列表" at bounding box center [642, 92] width 1009 height 64
click at [769, 176] on button "查 询" at bounding box center [776, 182] width 34 height 17
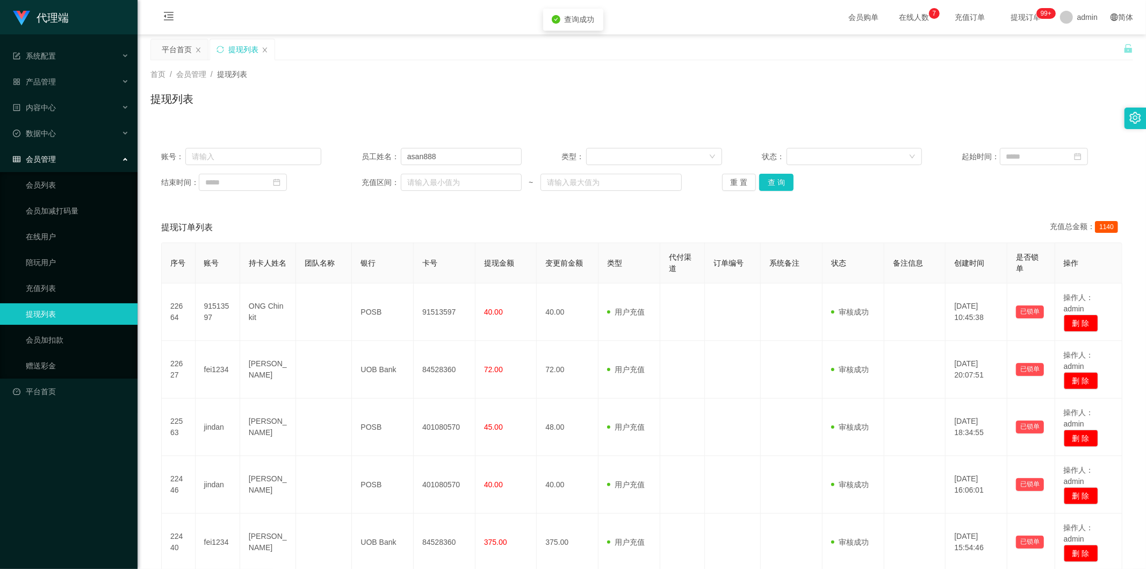
click at [790, 102] on div "提现列表" at bounding box center [641, 103] width 983 height 25
click at [661, 113] on div "提现列表" at bounding box center [641, 103] width 983 height 25
click at [849, 107] on div "提现列表" at bounding box center [641, 103] width 983 height 25
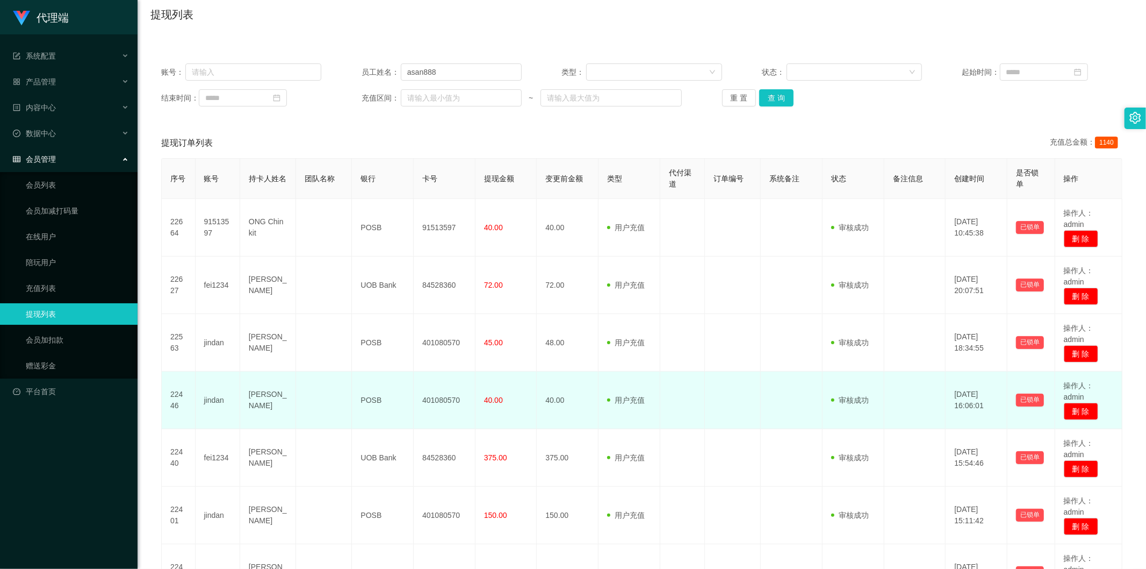
scroll to position [373, 0]
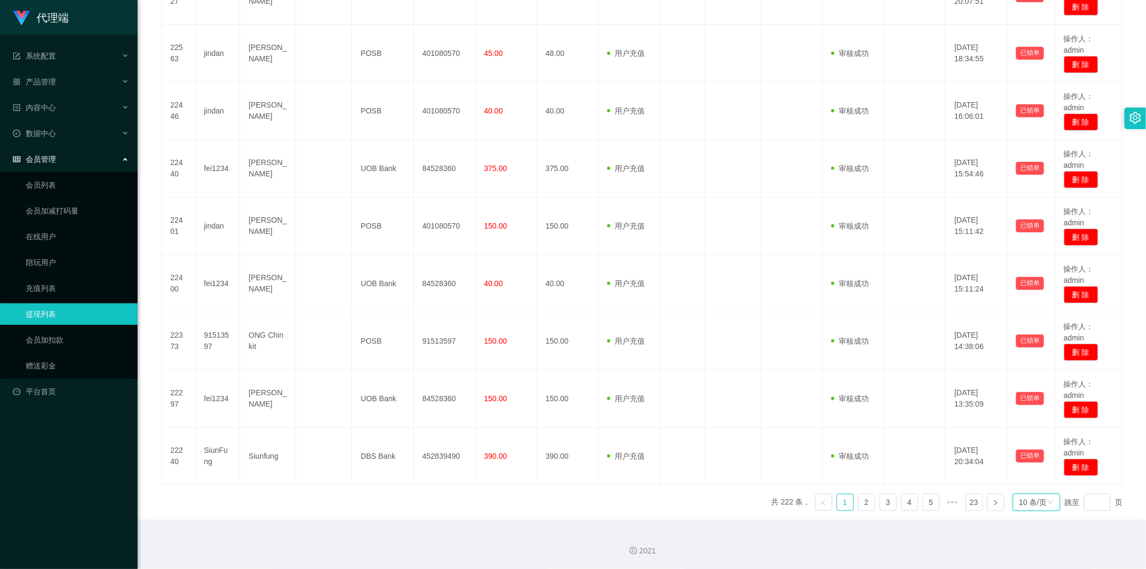
click at [1024, 502] on div "10 条/页" at bounding box center [1032, 502] width 27 height 16
click at [1022, 487] on li "1000 条/页" at bounding box center [1030, 483] width 49 height 17
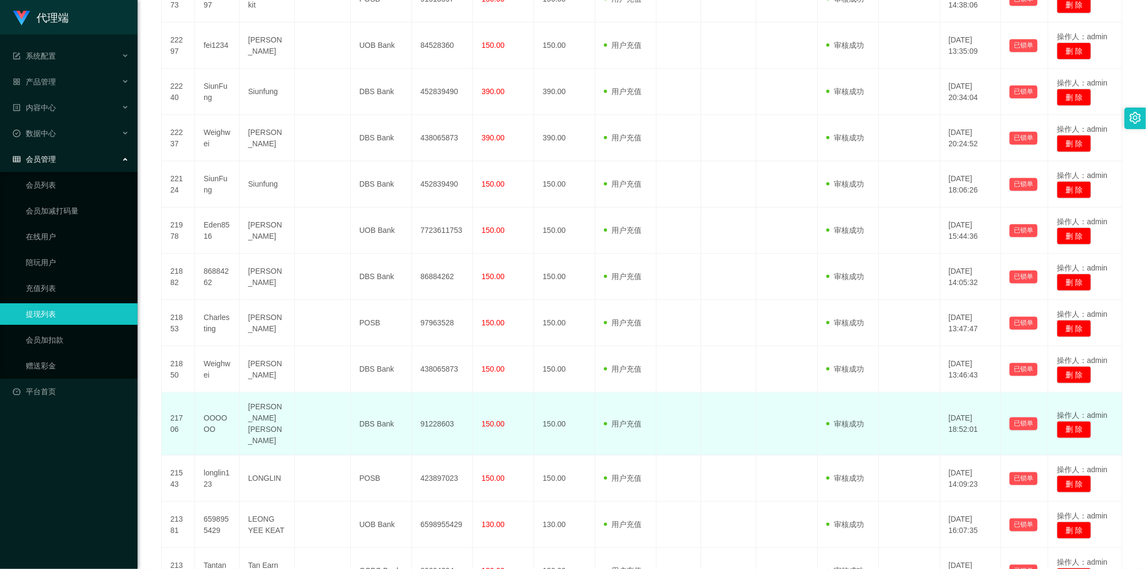
scroll to position [572, 0]
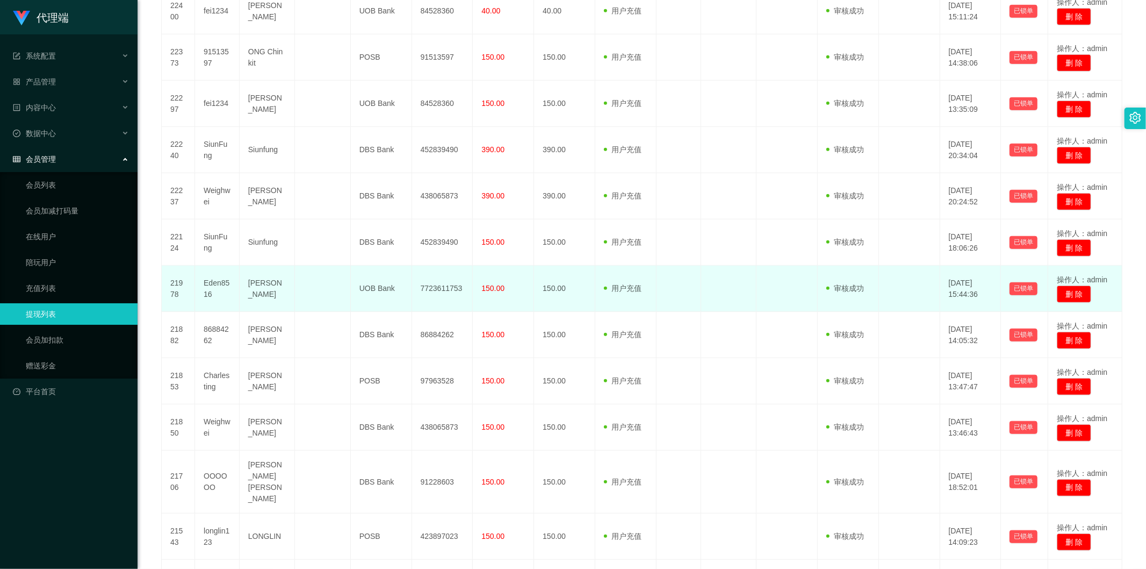
click at [218, 278] on td "Eden8516" at bounding box center [217, 288] width 45 height 46
copy td "Eden8516"
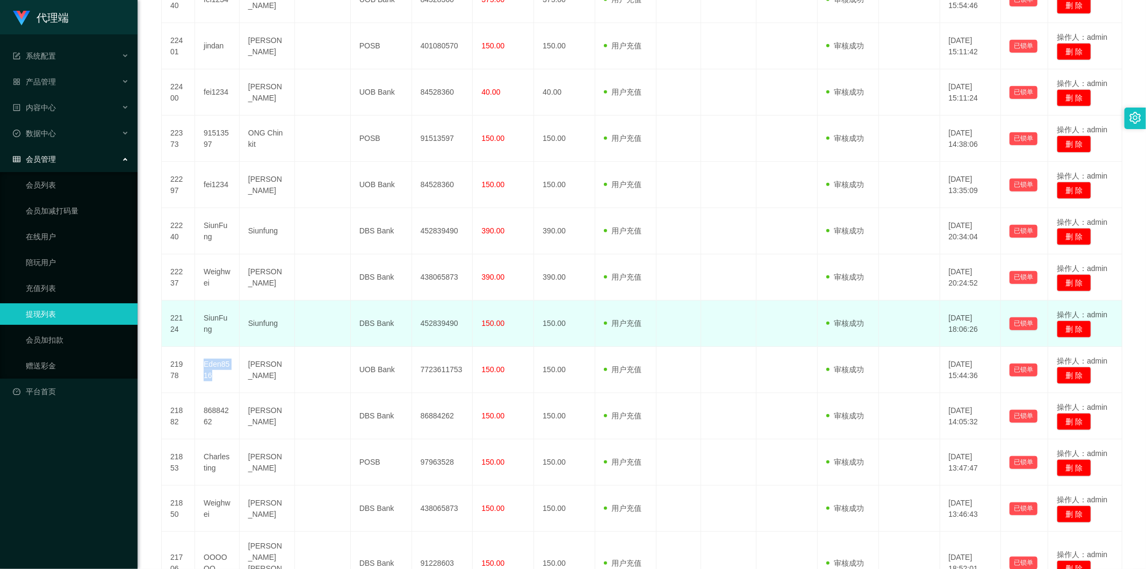
scroll to position [373, 0]
